Goal: Task Accomplishment & Management: Manage account settings

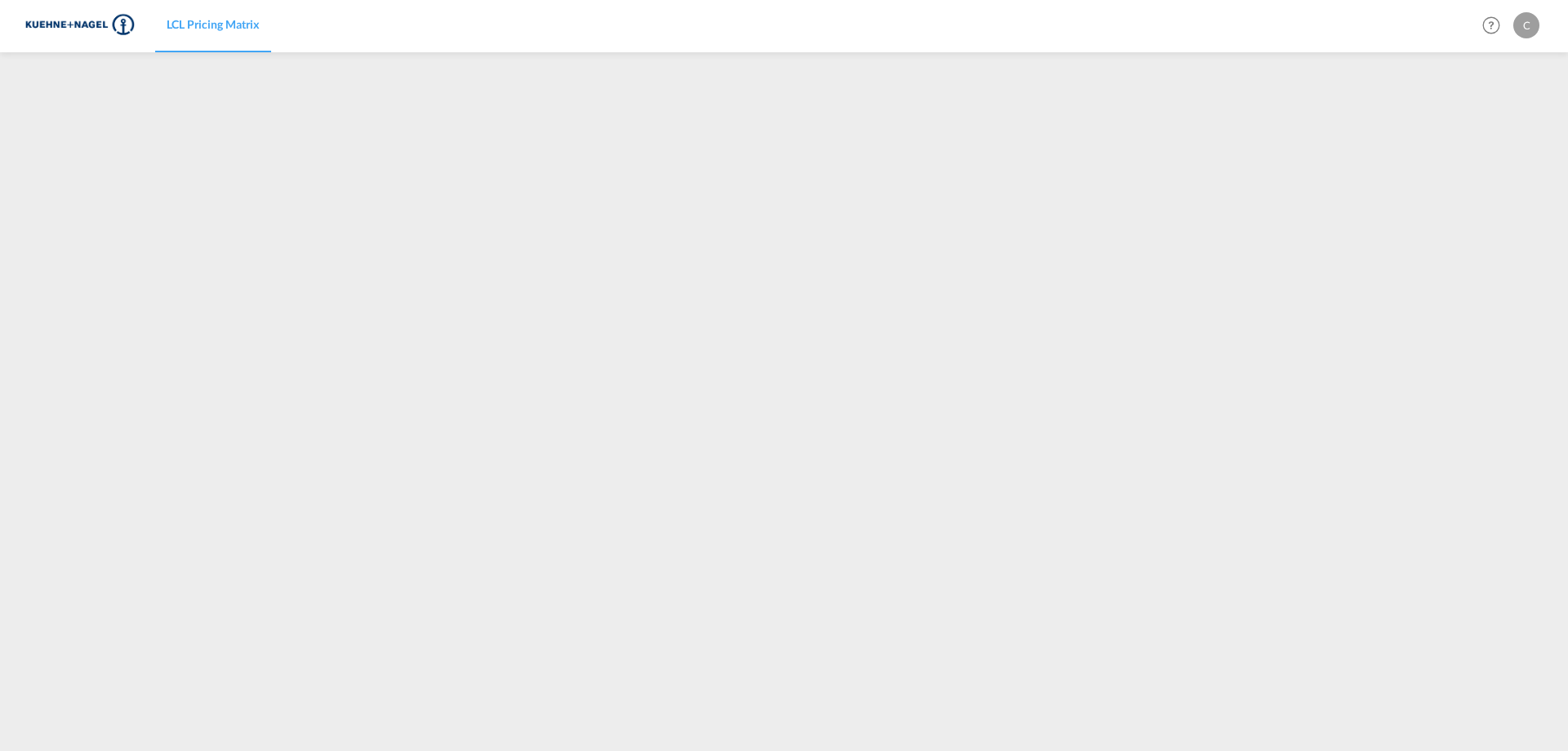
click at [1534, 31] on div "C" at bounding box center [1526, 25] width 26 height 26
click at [1512, 73] on button "My Profile" at bounding box center [1507, 71] width 106 height 32
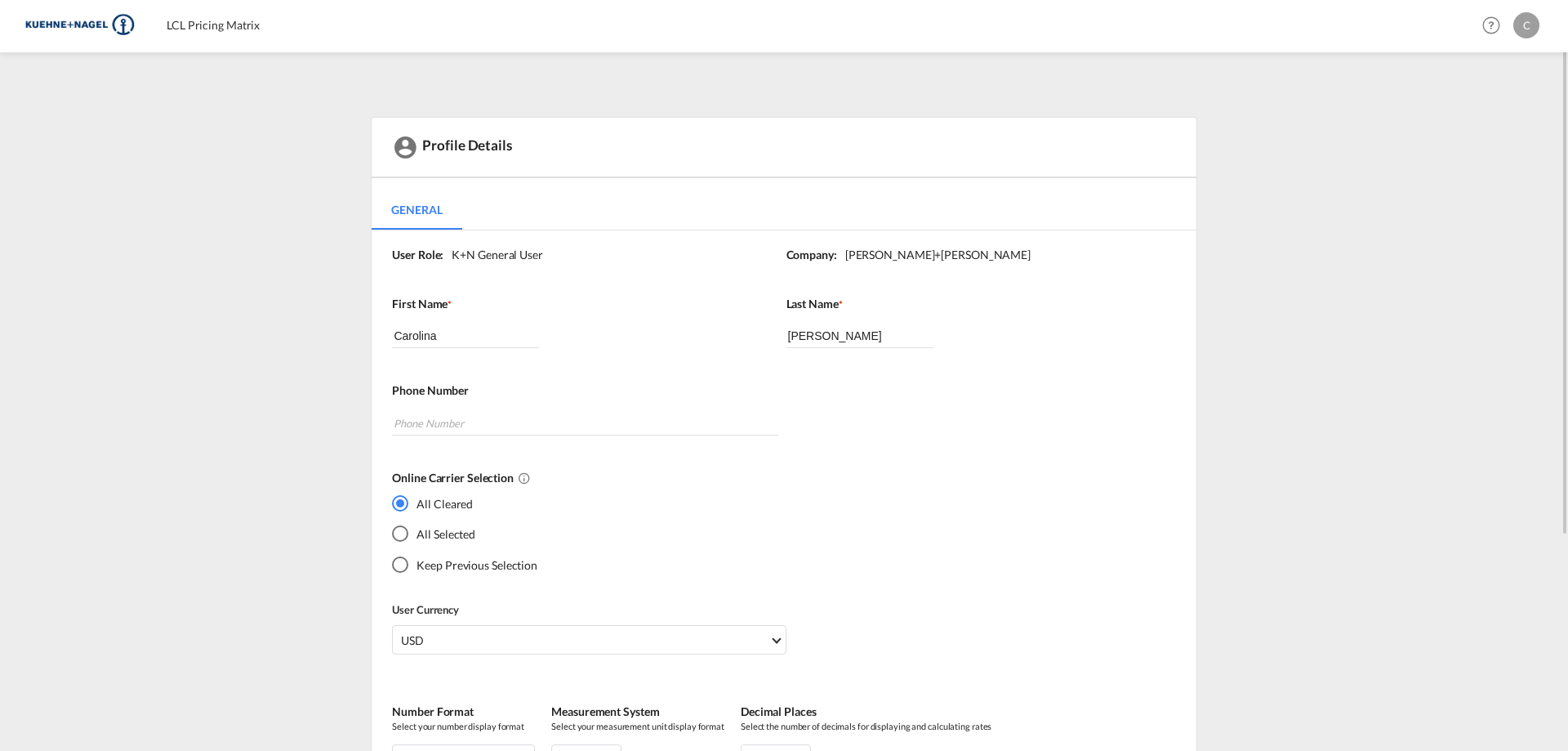
drag, startPoint x: 1230, startPoint y: 160, endPoint x: 1235, endPoint y: 301, distance: 141.1
drag, startPoint x: 1236, startPoint y: 302, endPoint x: 1233, endPoint y: 433, distance: 131.0
drag, startPoint x: 1387, startPoint y: 227, endPoint x: 1355, endPoint y: 407, distance: 182.8
drag, startPoint x: 1127, startPoint y: 373, endPoint x: 1127, endPoint y: 500, distance: 127.0
drag, startPoint x: 1124, startPoint y: 447, endPoint x: 1139, endPoint y: 330, distance: 118.0
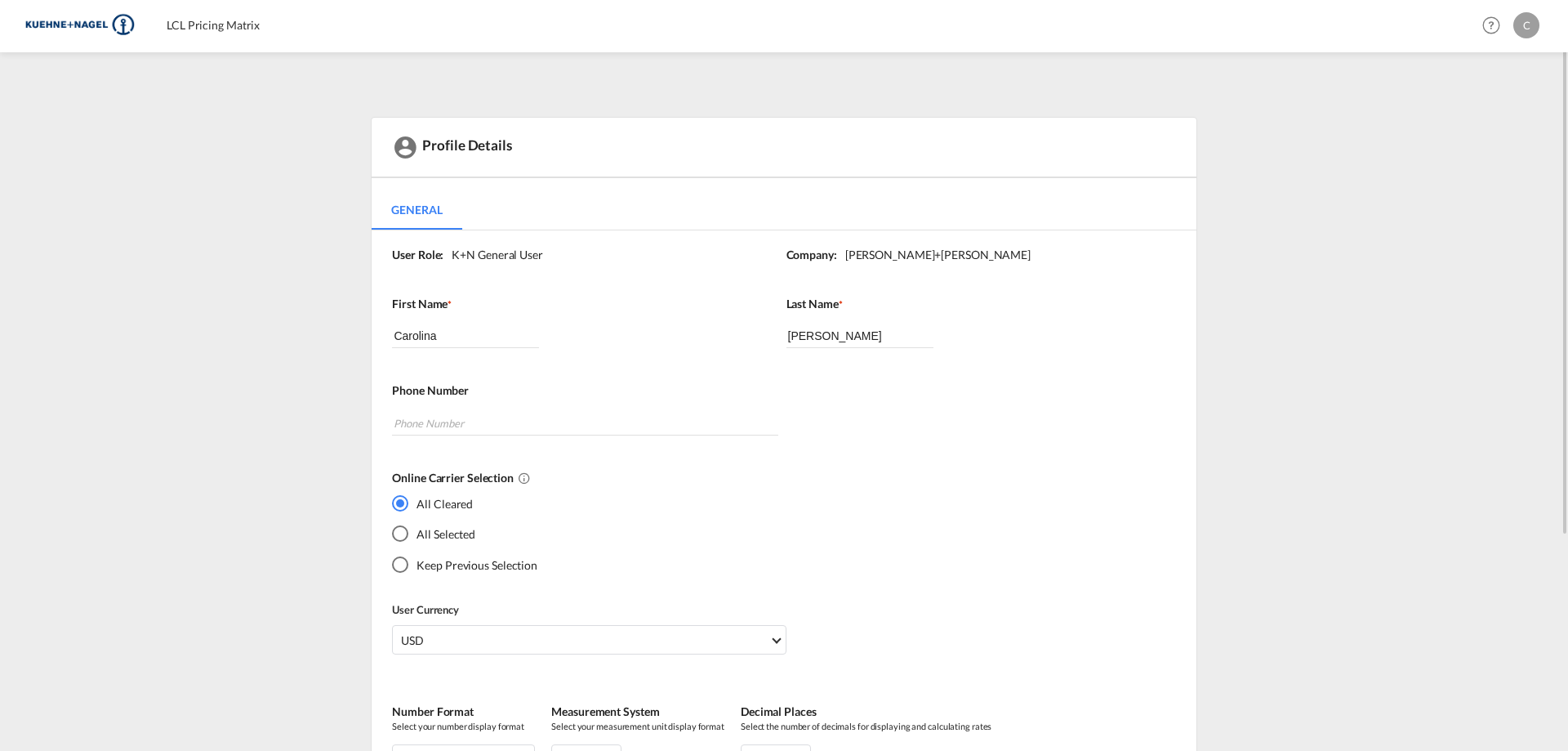
drag, startPoint x: 1139, startPoint y: 330, endPoint x: 1139, endPoint y: 475, distance: 145.0
click at [1137, 355] on div "Last Name * [PERSON_NAME]" at bounding box center [975, 339] width 378 height 87
drag, startPoint x: 1137, startPoint y: 355, endPoint x: 1126, endPoint y: 504, distance: 149.4
drag, startPoint x: 1107, startPoint y: 483, endPoint x: 1134, endPoint y: 377, distance: 109.4
click at [1133, 388] on div "User Role: K+N General User Company: [PERSON_NAME]+[PERSON_NAME] First Name * C…" at bounding box center [783, 572] width 824 height 683
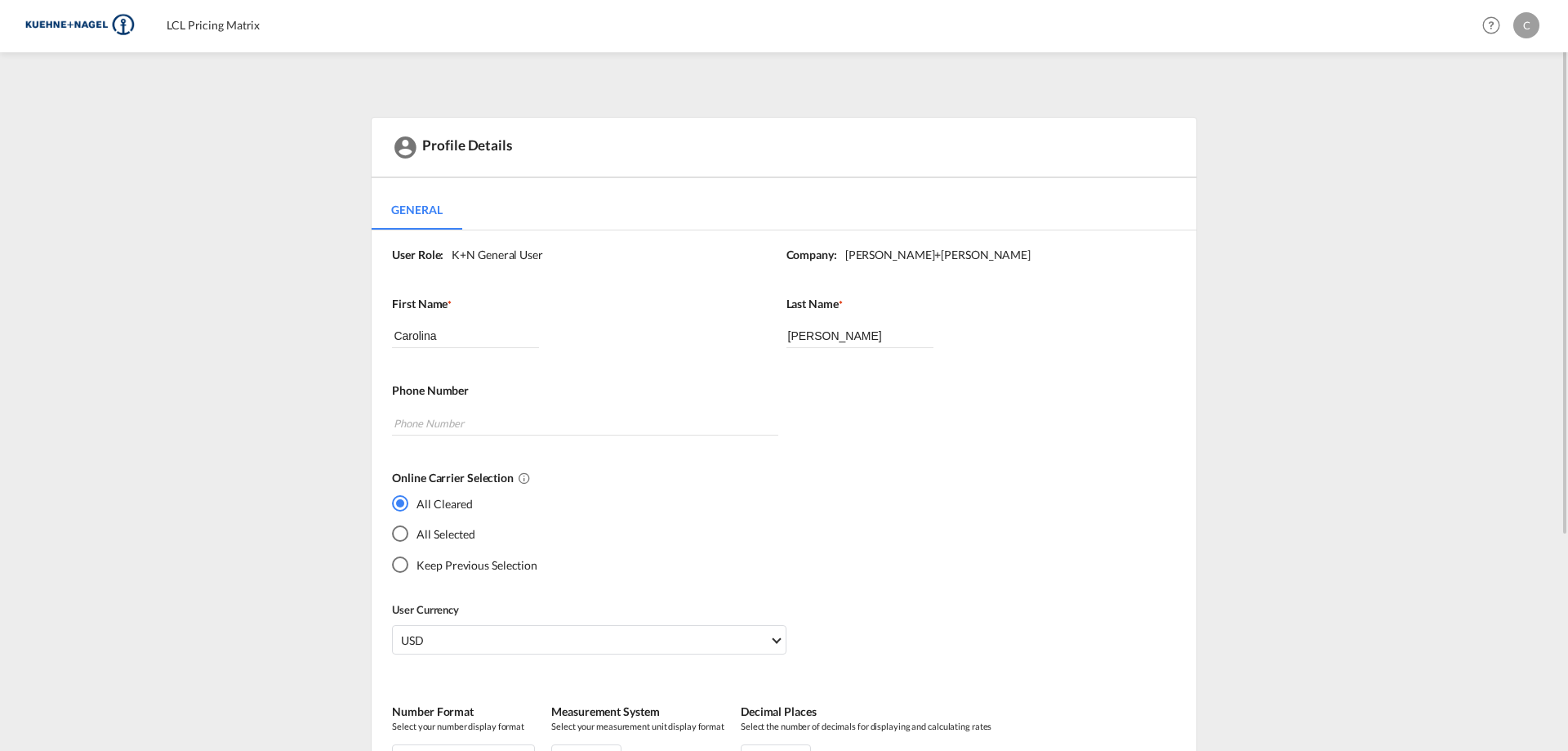
drag, startPoint x: 1134, startPoint y: 346, endPoint x: 1146, endPoint y: 290, distance: 57.3
drag, startPoint x: 1151, startPoint y: 282, endPoint x: 1232, endPoint y: 379, distance: 126.4
drag, startPoint x: 1305, startPoint y: 329, endPoint x: 1117, endPoint y: 373, distance: 193.1
drag, startPoint x: 160, startPoint y: 182, endPoint x: 172, endPoint y: 272, distance: 90.8
drag, startPoint x: 163, startPoint y: 297, endPoint x: 149, endPoint y: 416, distance: 119.8
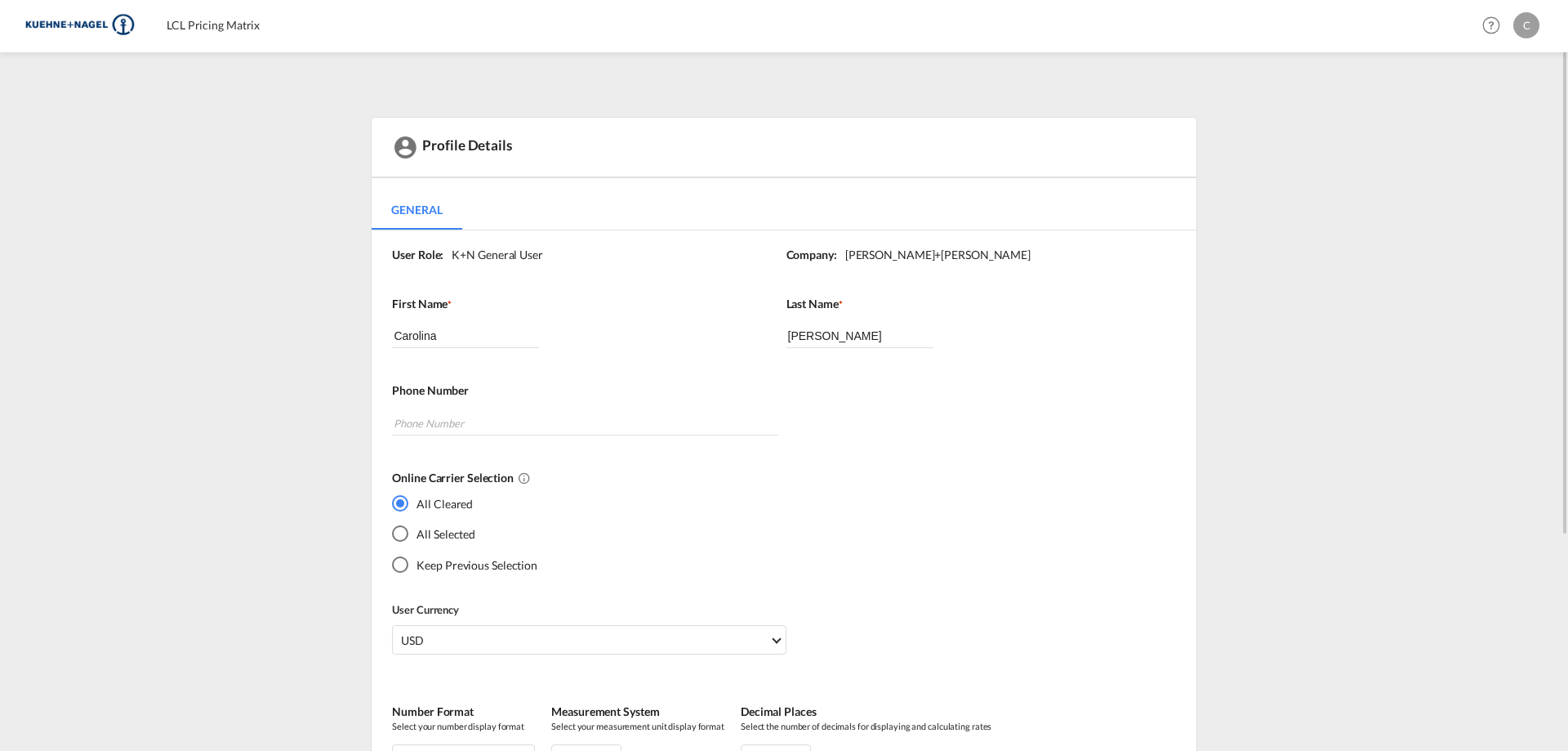
drag, startPoint x: 149, startPoint y: 416, endPoint x: 178, endPoint y: 602, distance: 188.2
drag, startPoint x: 220, startPoint y: 645, endPoint x: 220, endPoint y: 581, distance: 64.0
drag, startPoint x: 313, startPoint y: 254, endPoint x: 306, endPoint y: 390, distance: 136.2
drag, startPoint x: 306, startPoint y: 392, endPoint x: 266, endPoint y: 85, distance: 309.6
click at [246, 31] on span "LCL Pricing Matrix" at bounding box center [213, 24] width 93 height 14
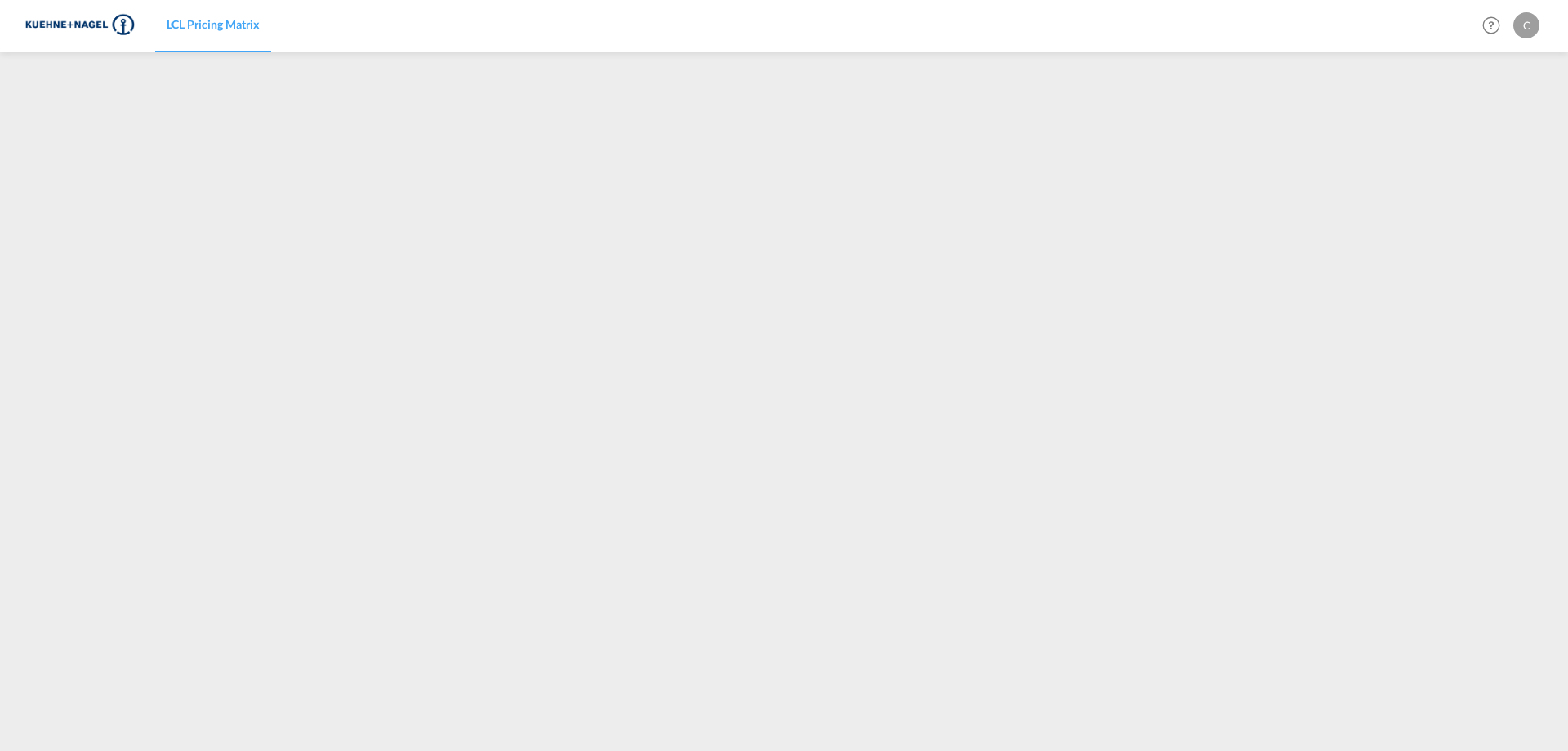
click at [85, 27] on img at bounding box center [79, 26] width 110 height 37
click at [241, 31] on span "LCL Pricing Matrix" at bounding box center [213, 24] width 93 height 14
click at [1495, 31] on md-icon "Help" at bounding box center [1491, 25] width 28 height 28
click at [1528, 14] on md-backdrop at bounding box center [784, 375] width 1568 height 751
click at [1528, 14] on div "C" at bounding box center [1526, 25] width 26 height 26
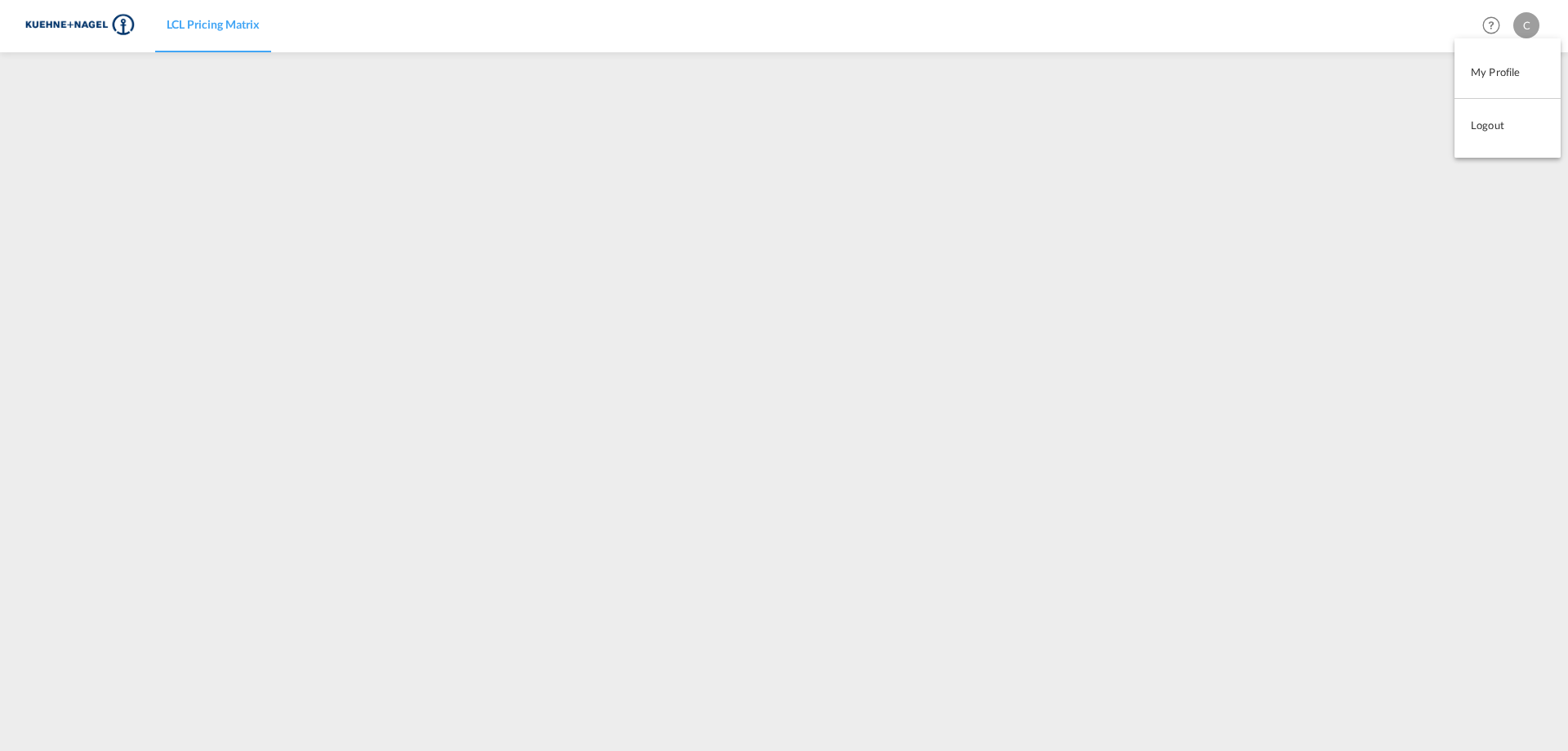
click at [1521, 79] on button "My Profile" at bounding box center [1507, 71] width 106 height 32
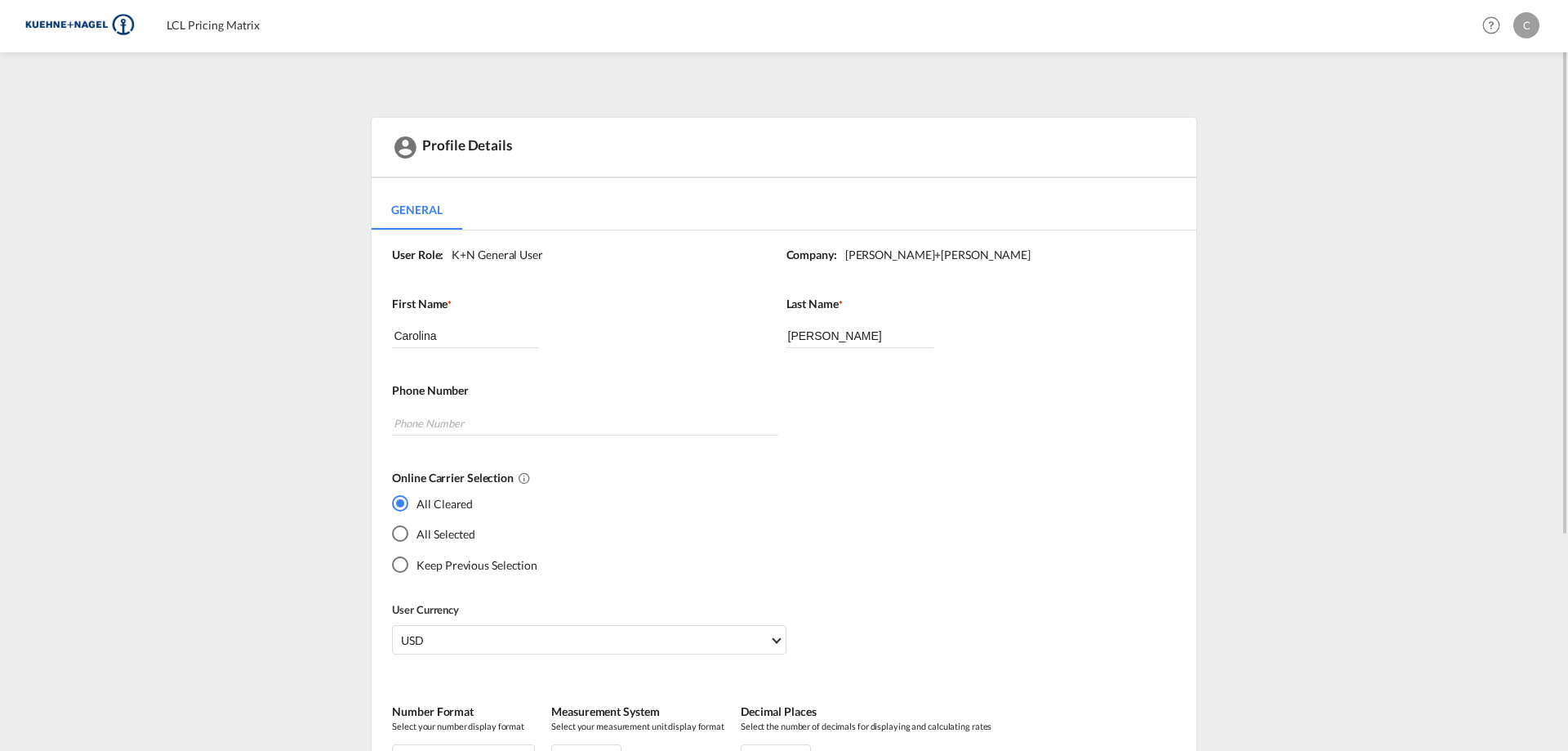
click at [1537, 29] on div "C" at bounding box center [1526, 25] width 26 height 26
click at [1523, 129] on button "Logout" at bounding box center [1507, 124] width 106 height 32
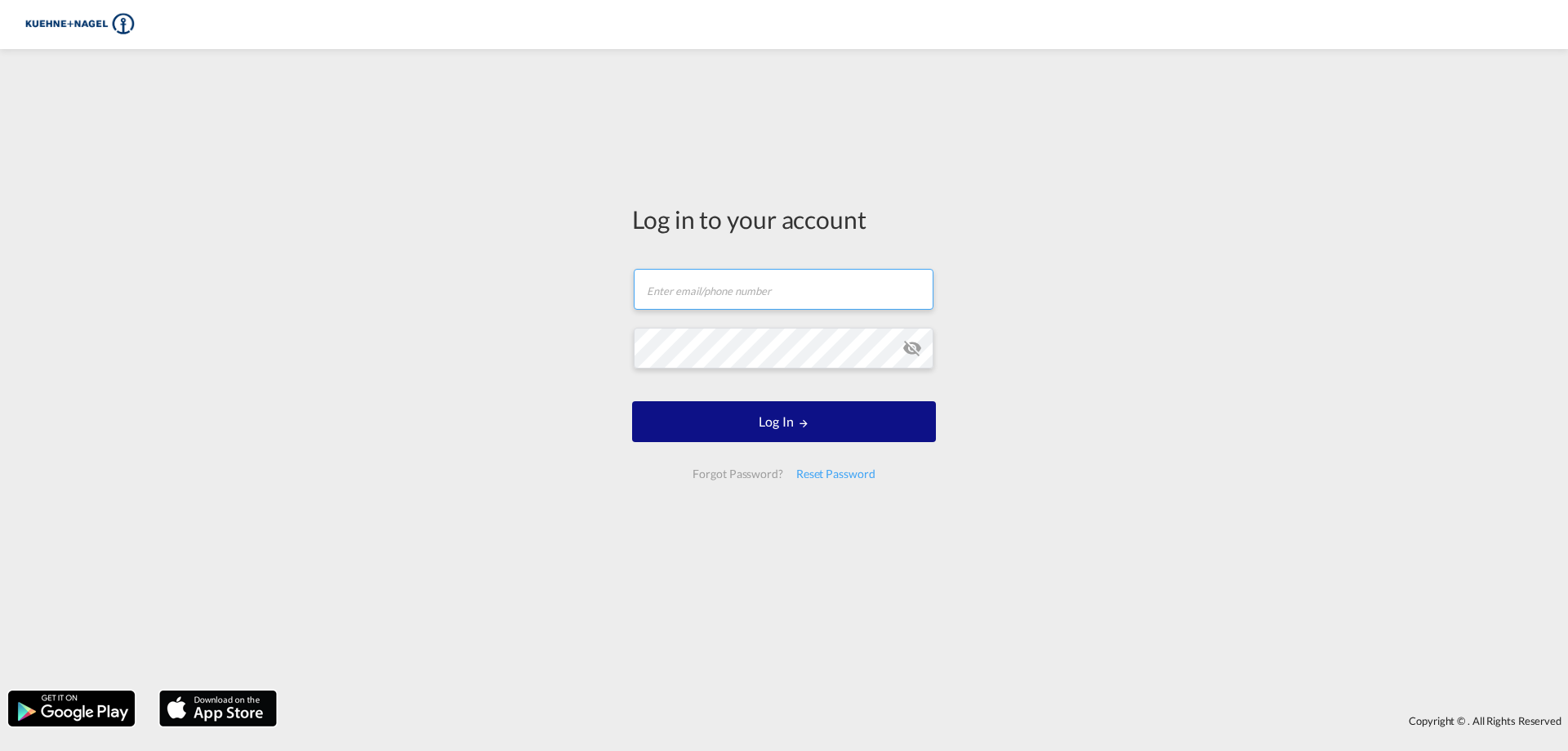
type input "[EMAIL_ADDRESS][PERSON_NAME][PERSON_NAME][DOMAIN_NAME]"
click at [917, 351] on md-icon "icon-eye-off" at bounding box center [912, 347] width 19 height 19
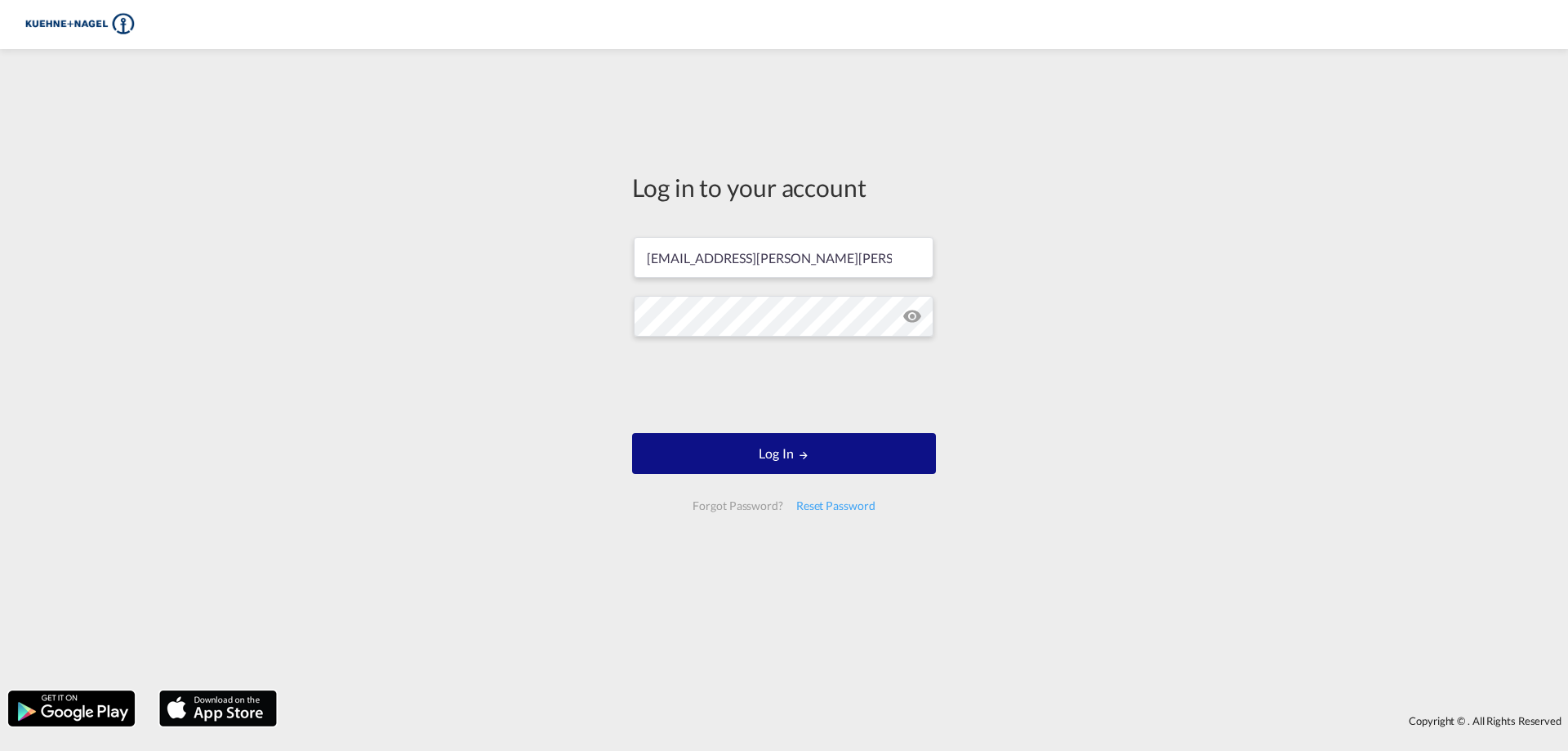
click at [952, 544] on div "Log in to your account [EMAIL_ADDRESS][PERSON_NAME][PERSON_NAME][DOMAIN_NAME] L…" at bounding box center [784, 369] width 1568 height 625
click at [846, 451] on button "Log In" at bounding box center [784, 454] width 304 height 41
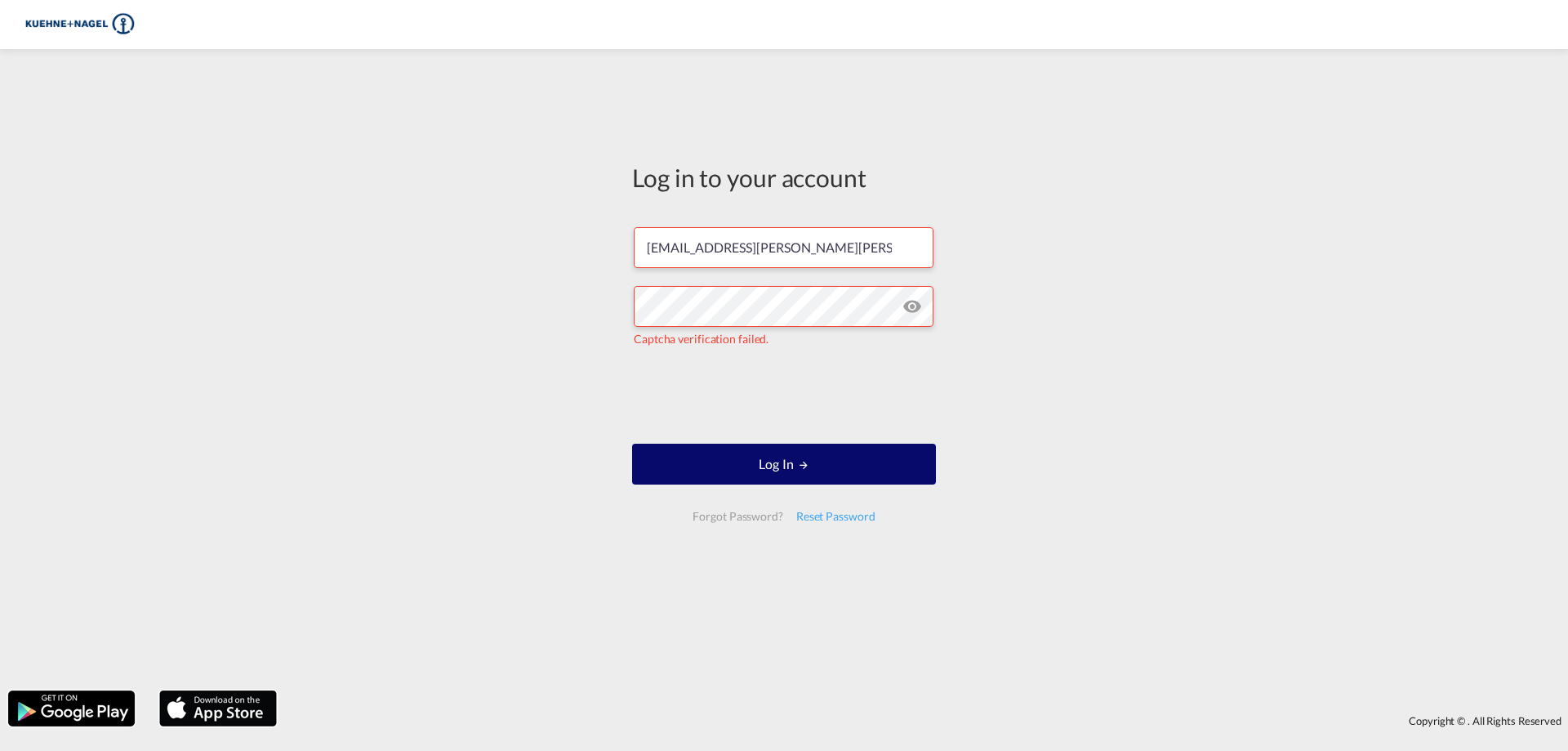
click at [857, 467] on button "Log In" at bounding box center [784, 464] width 304 height 41
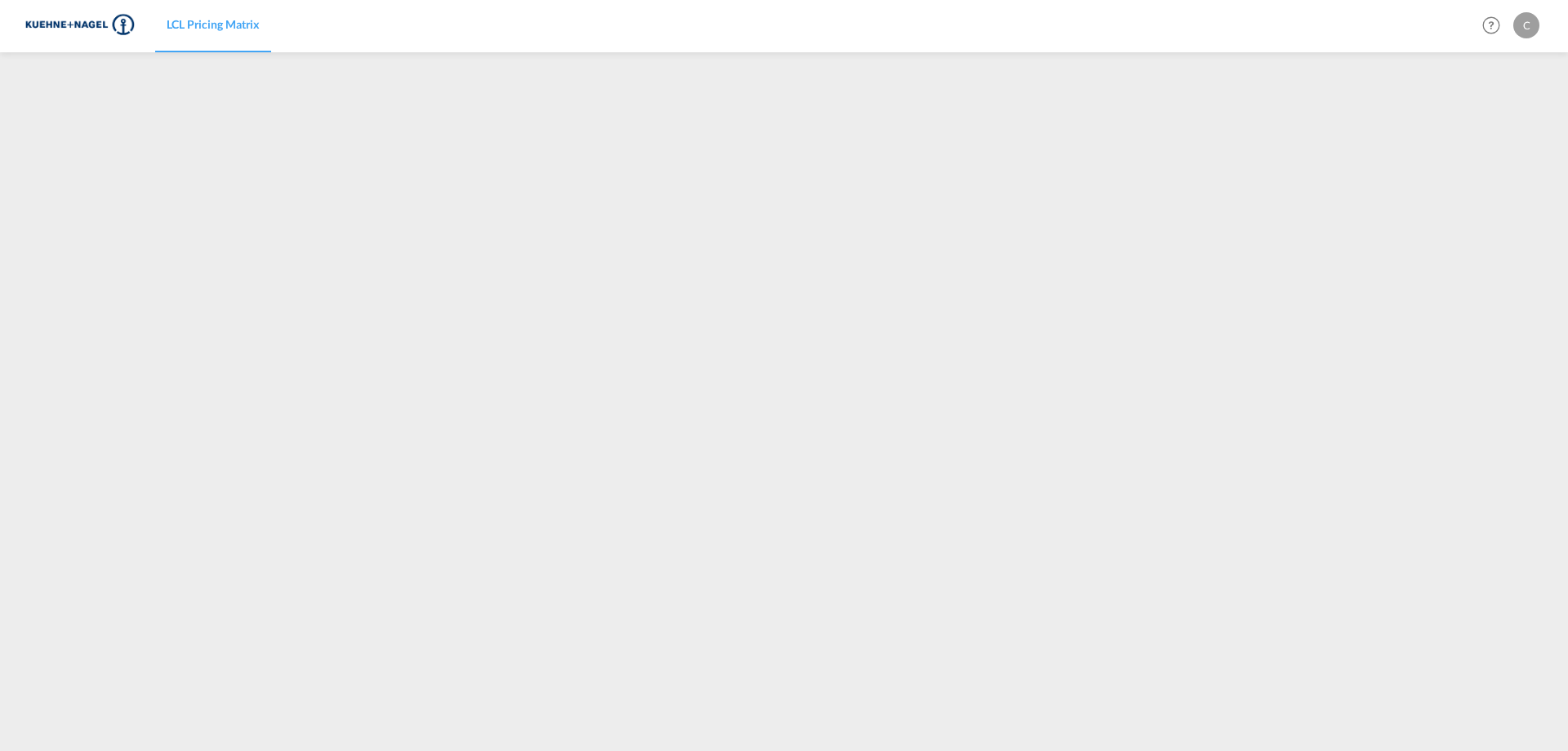
click at [1537, 27] on div "C" at bounding box center [1526, 25] width 26 height 26
click at [1506, 77] on button "My Profile" at bounding box center [1507, 71] width 106 height 32
click at [1527, 28] on div "C" at bounding box center [1526, 25] width 26 height 26
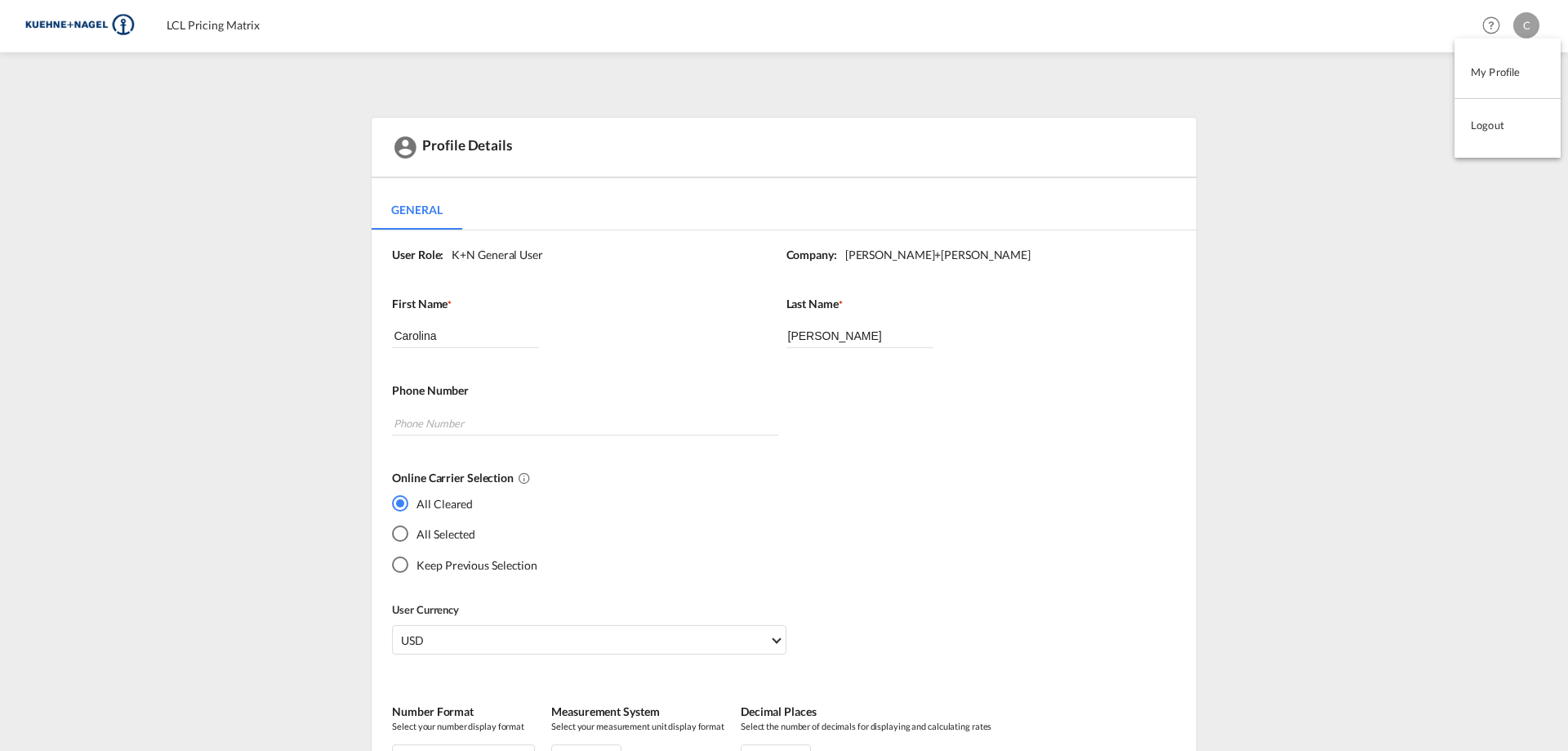
click at [1463, 37] on md-backdrop at bounding box center [784, 375] width 1568 height 751
click at [1478, 30] on md-icon "Help" at bounding box center [1491, 25] width 28 height 28
click at [1458, 72] on link "Help" at bounding box center [1471, 74] width 100 height 41
